Goal: Answer question/provide support

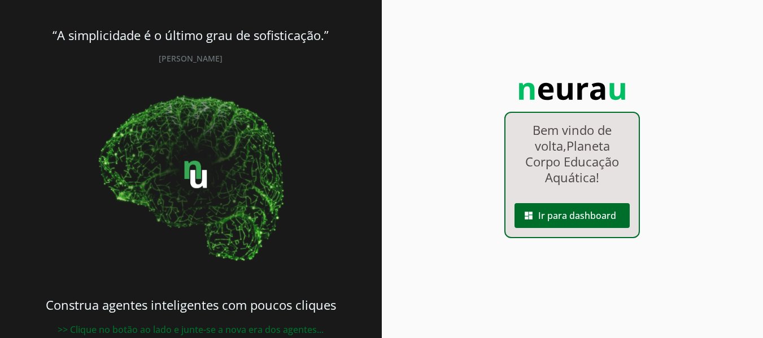
click at [542, 231] on div "Bem vindo de volta, Planeta Corpo Educação Aquática ! dashboard Ir para dashboa…" at bounding box center [573, 175] width 136 height 127
click at [537, 221] on span at bounding box center [572, 215] width 115 height 27
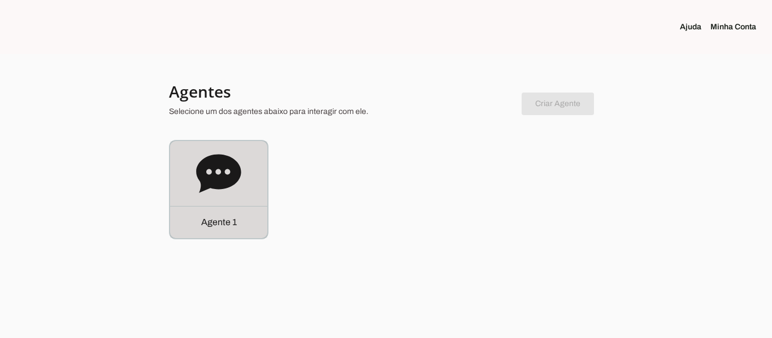
click at [223, 147] on div "Agente 1" at bounding box center [218, 189] width 97 height 97
